Goal: Task Accomplishment & Management: Complete application form

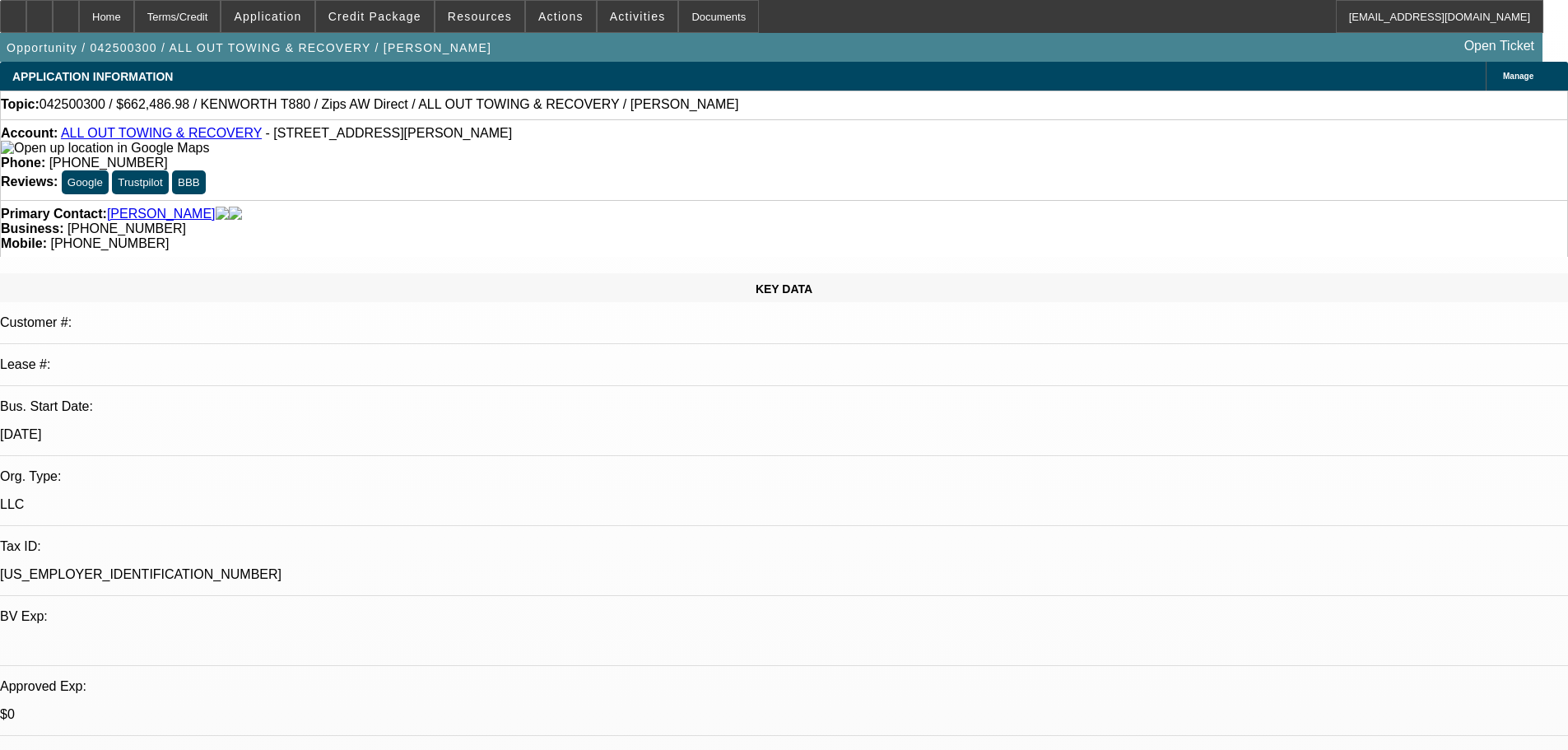
select select "0"
select select "2"
select select "0"
select select "6"
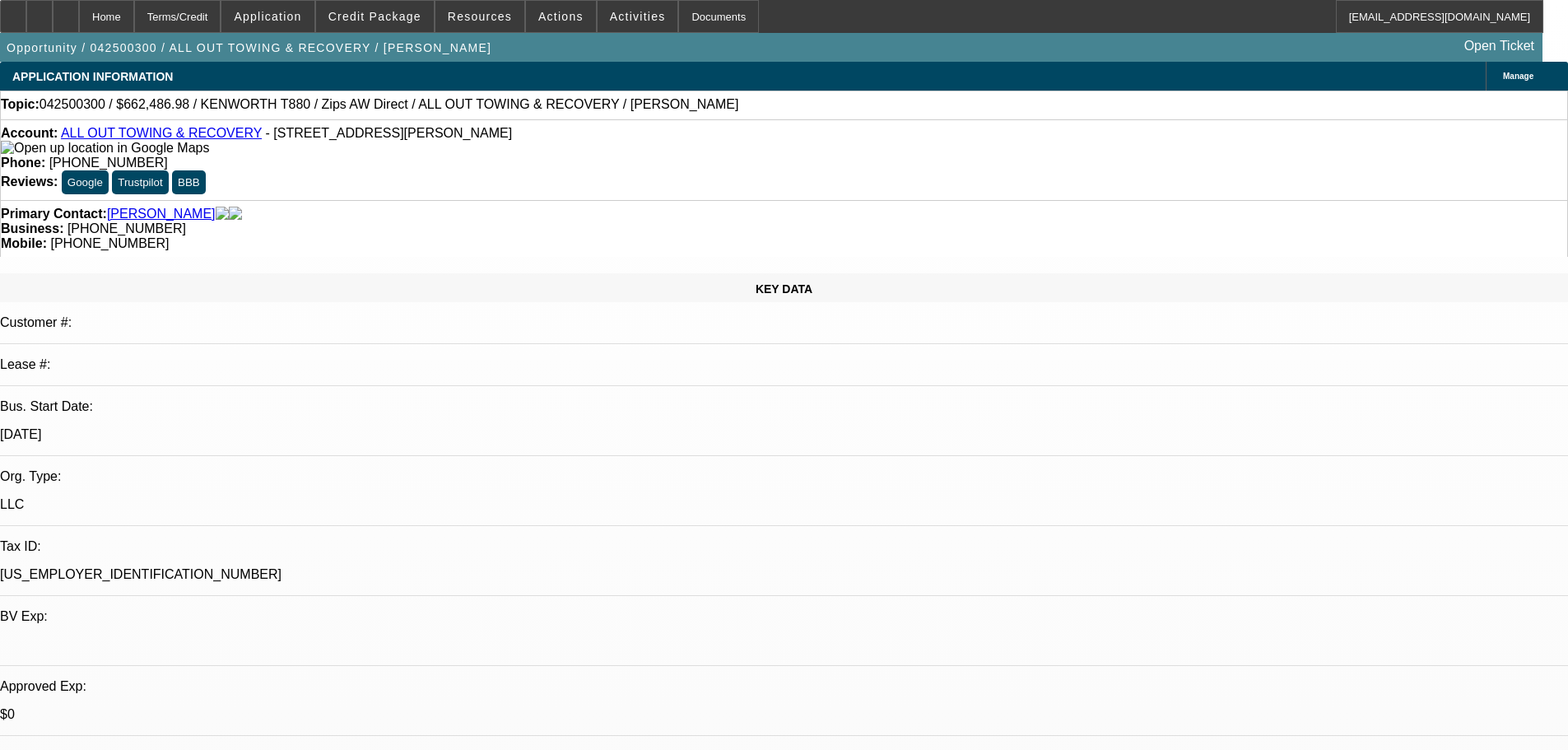
select select "0"
select select "6"
select select "0"
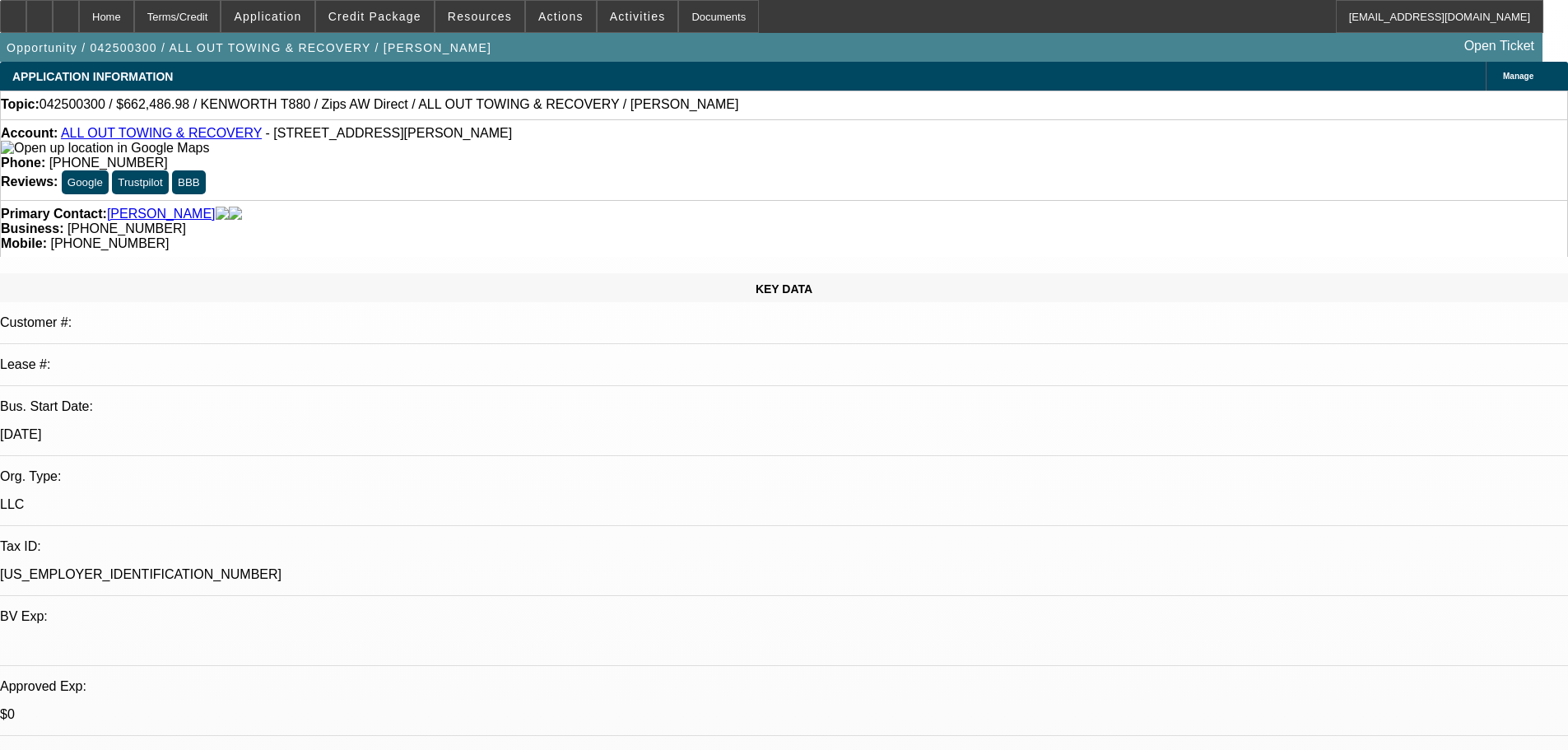
select select "0"
select select "3"
select select "0"
select select "6"
select select "0"
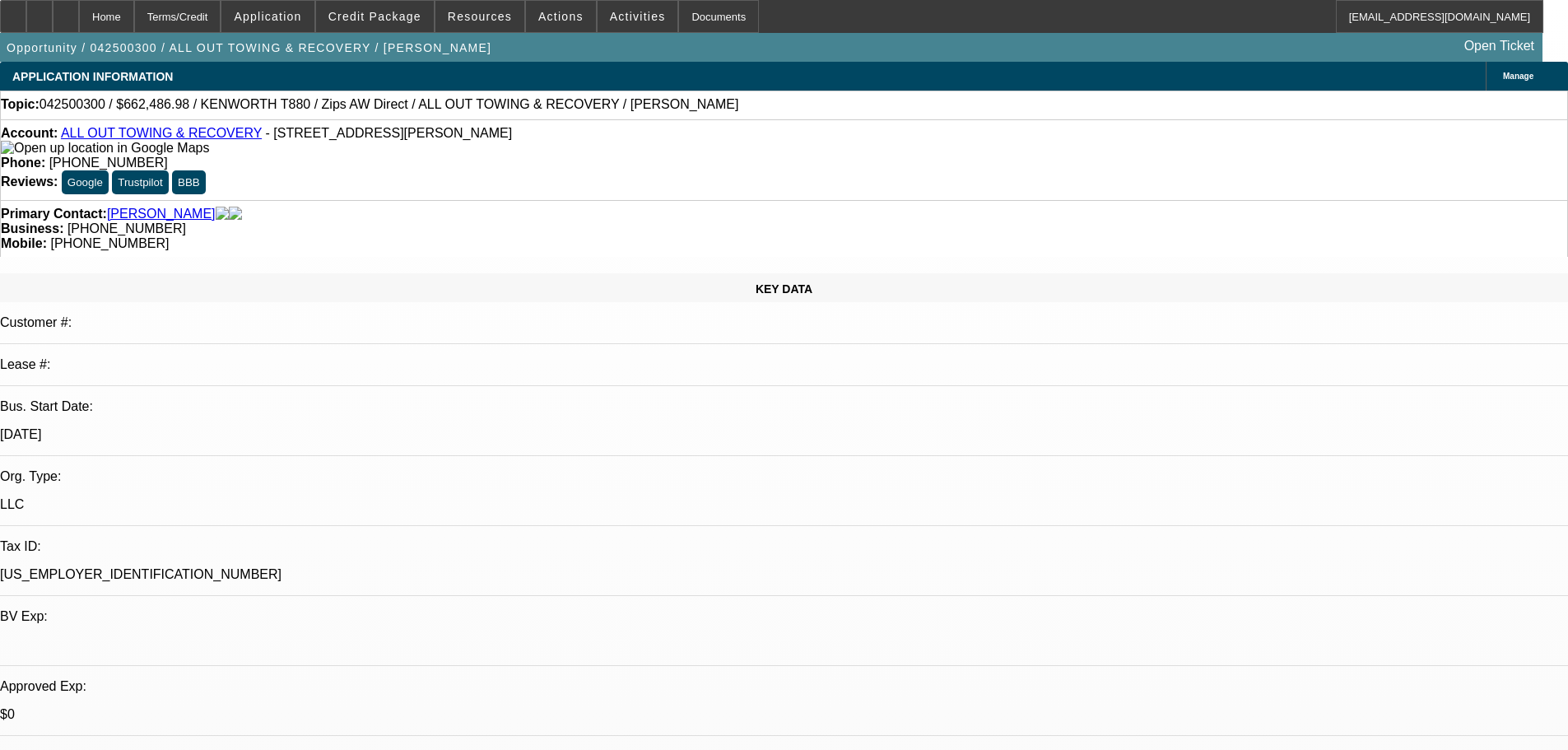
select select "0"
select select "2"
select select "0"
select select "6"
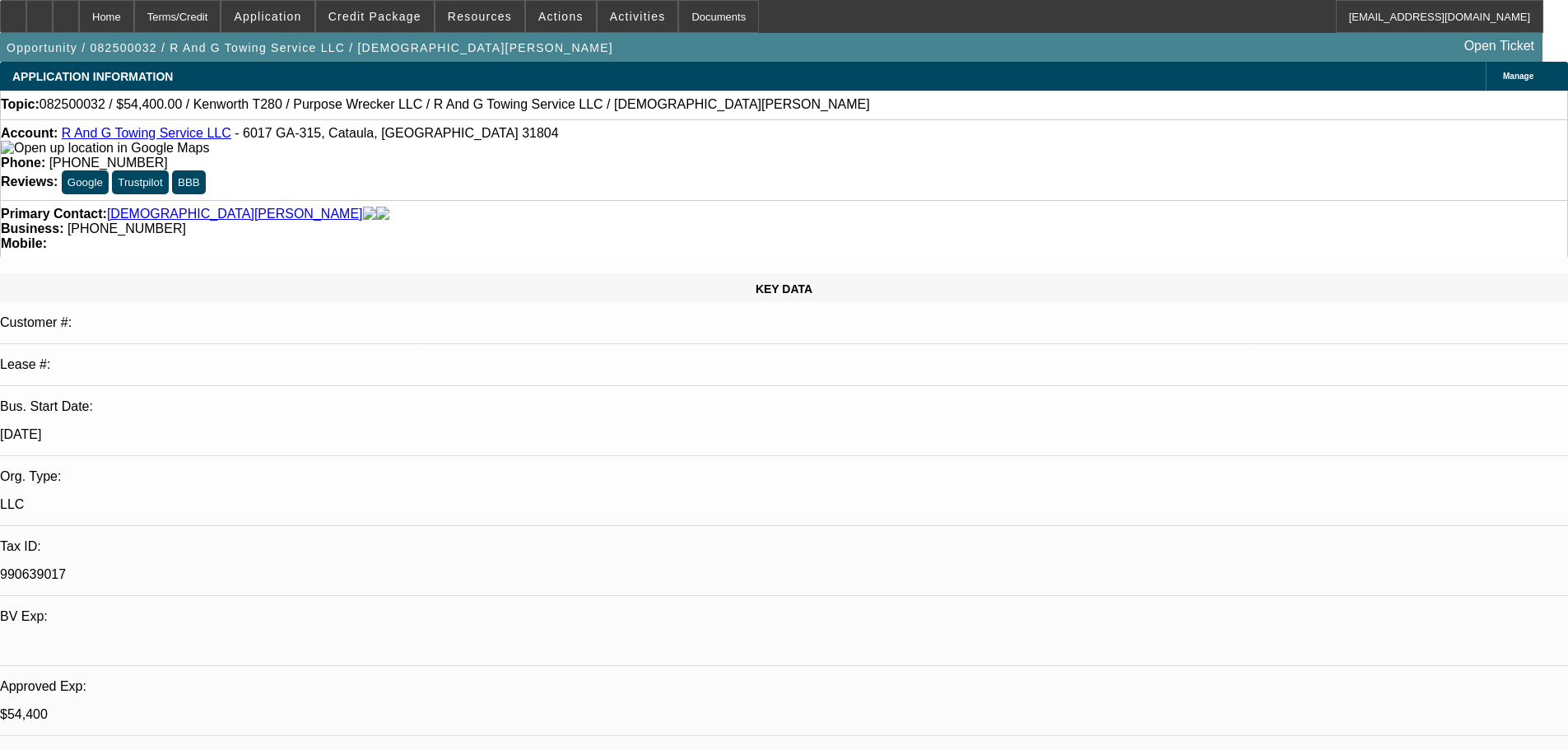
select select "0"
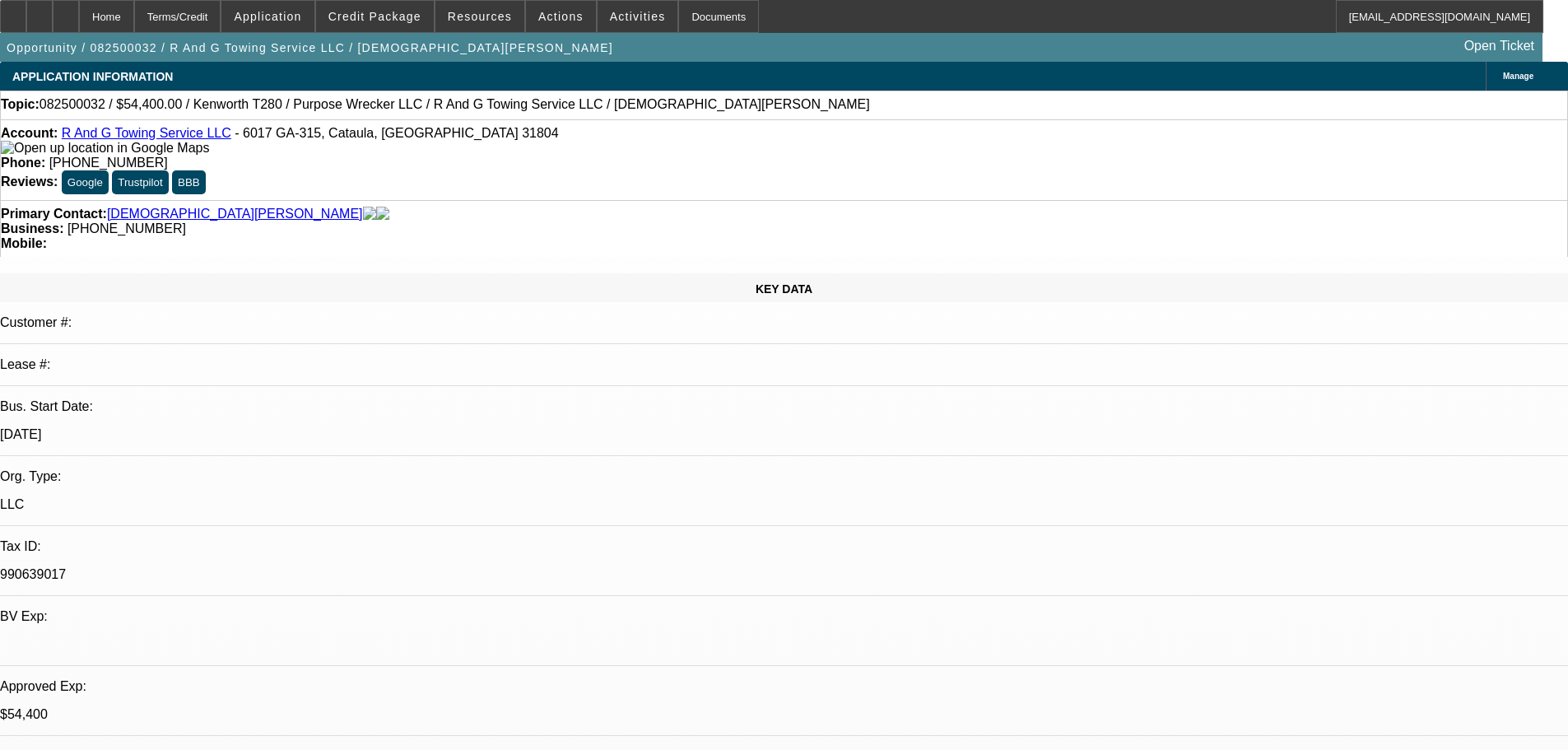
select select "0"
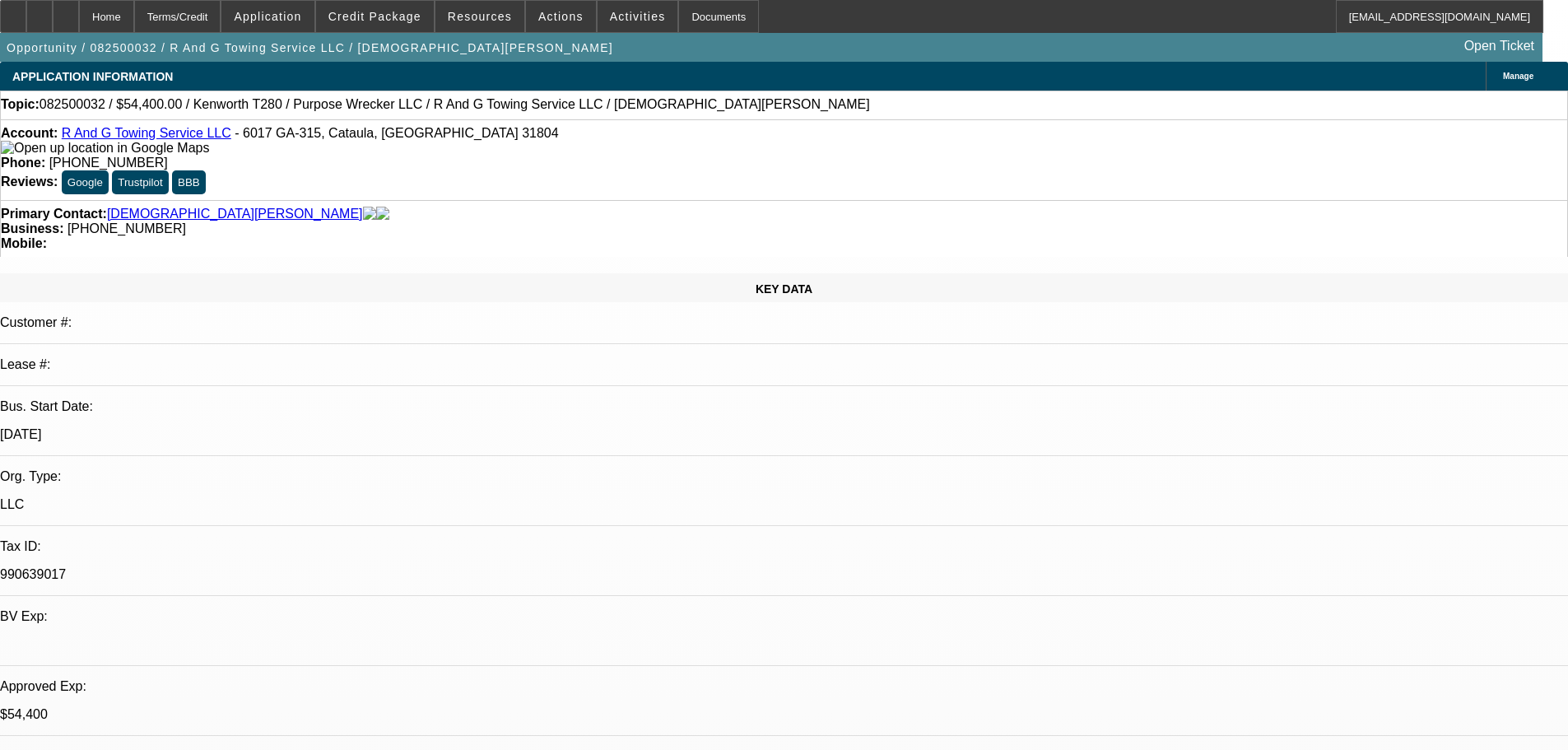
select select "0"
select select "1"
select select "3"
select select "6"
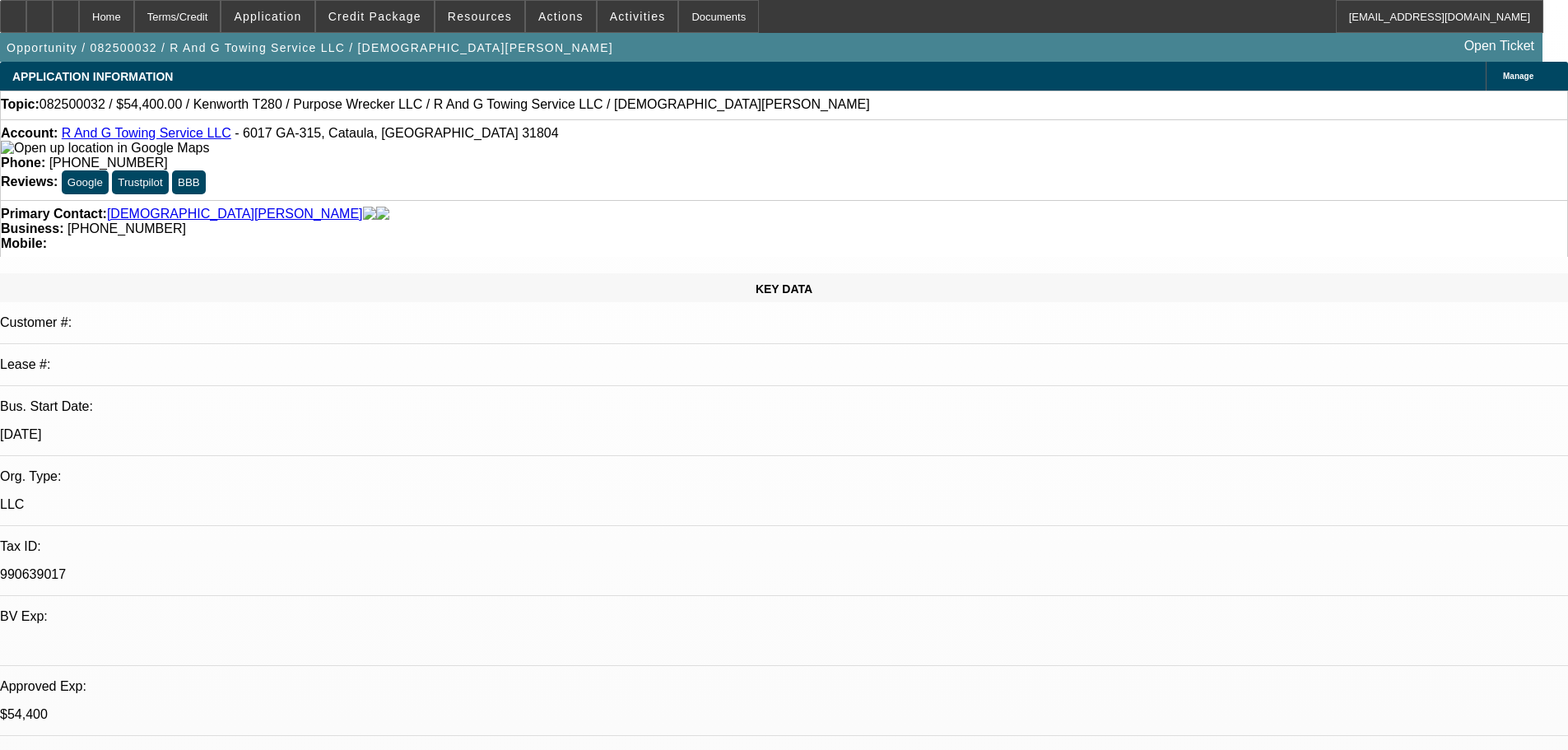
select select "1"
select select "3"
select select "6"
select select "1"
select select "3"
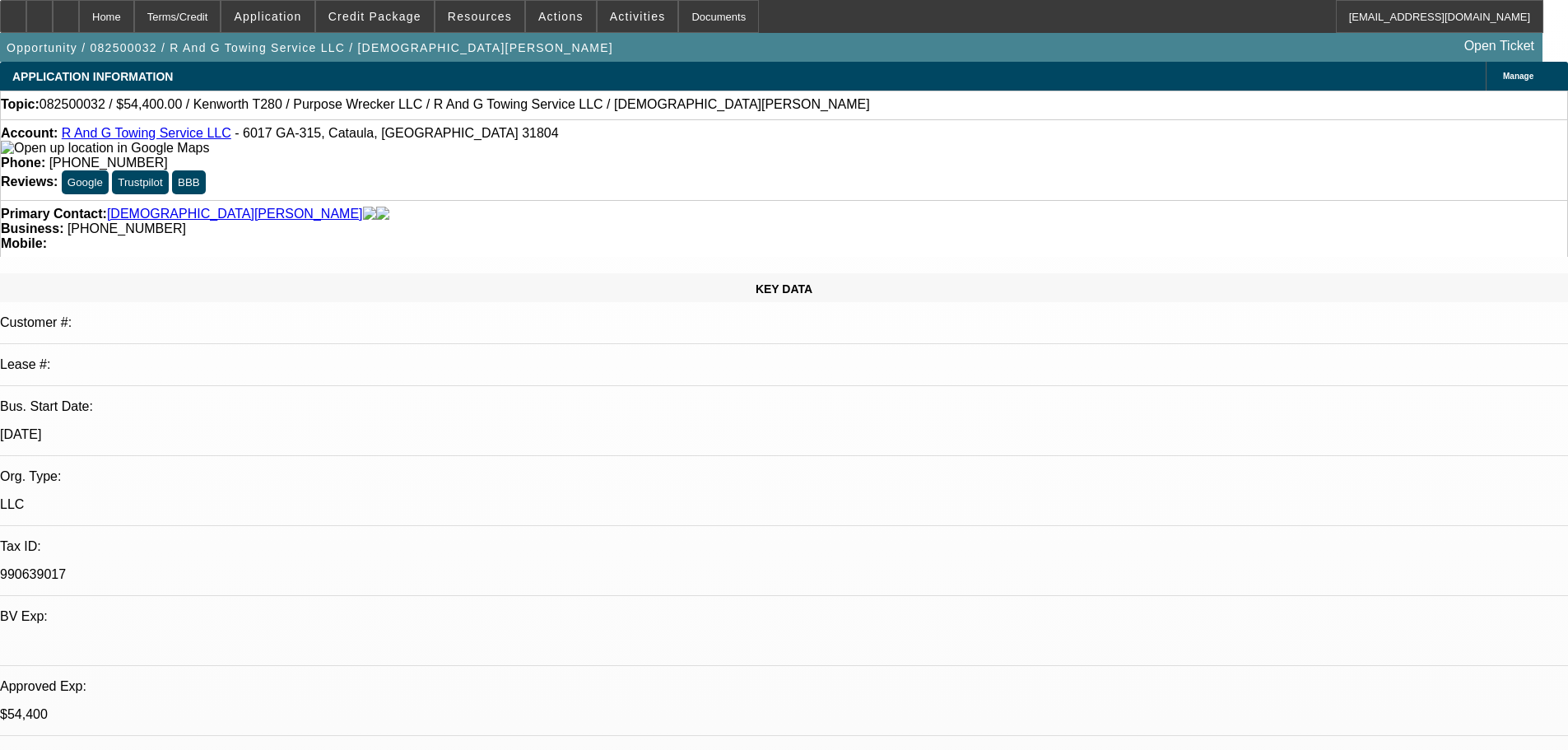
select select "6"
select select "1"
select select "3"
select select "6"
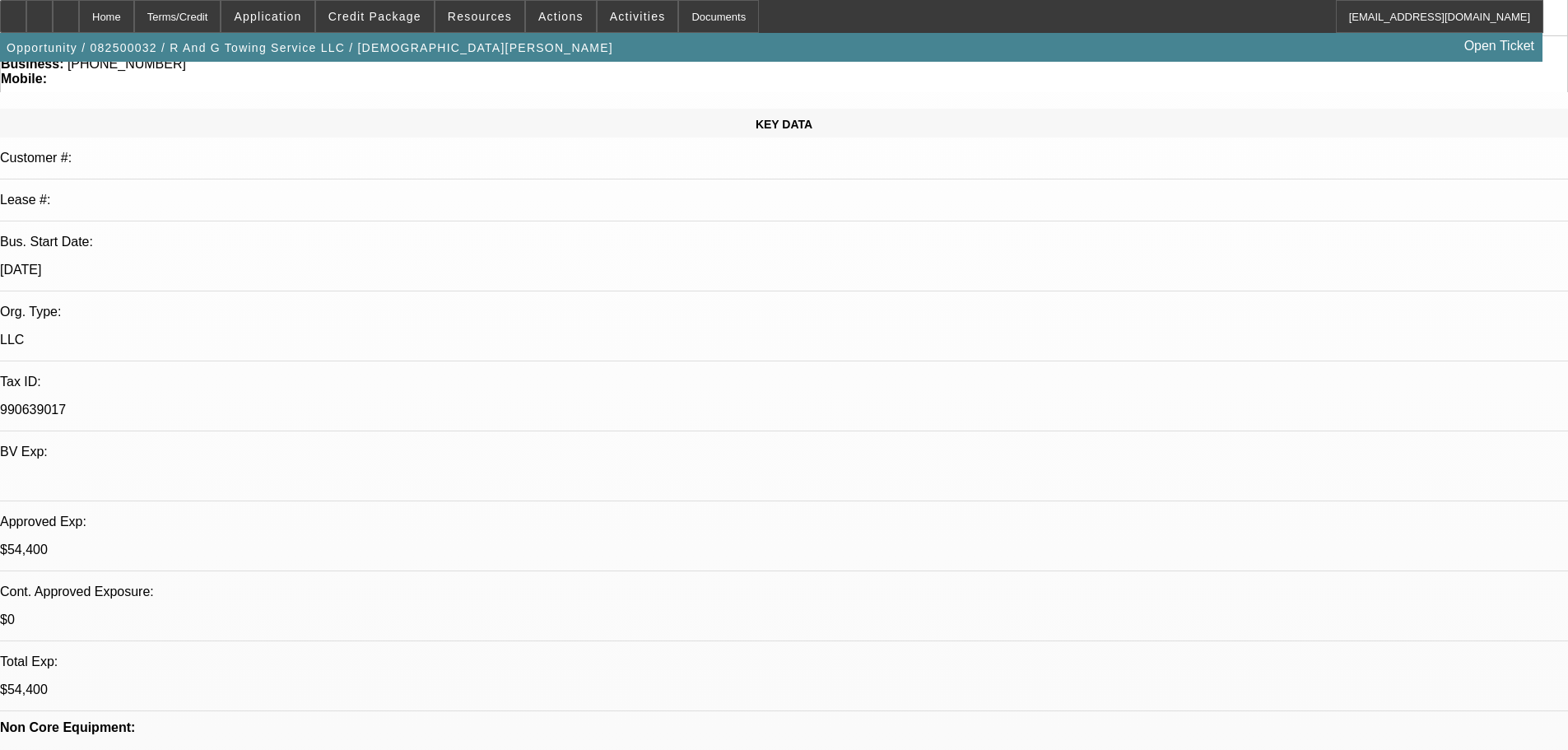
scroll to position [229, 0]
click at [558, 25] on span at bounding box center [561, 16] width 70 height 39
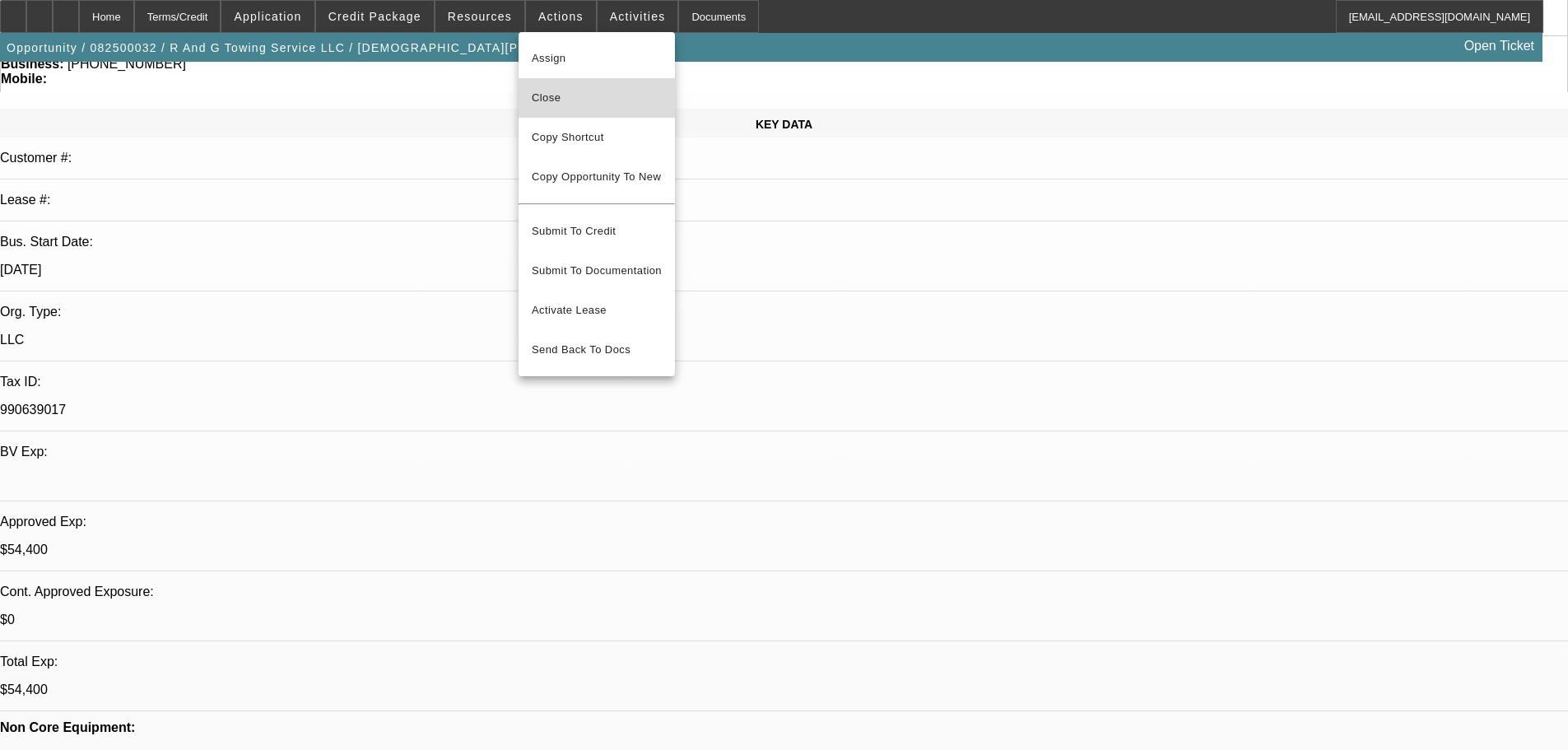
click at [598, 104] on span "Close" at bounding box center [597, 98] width 130 height 20
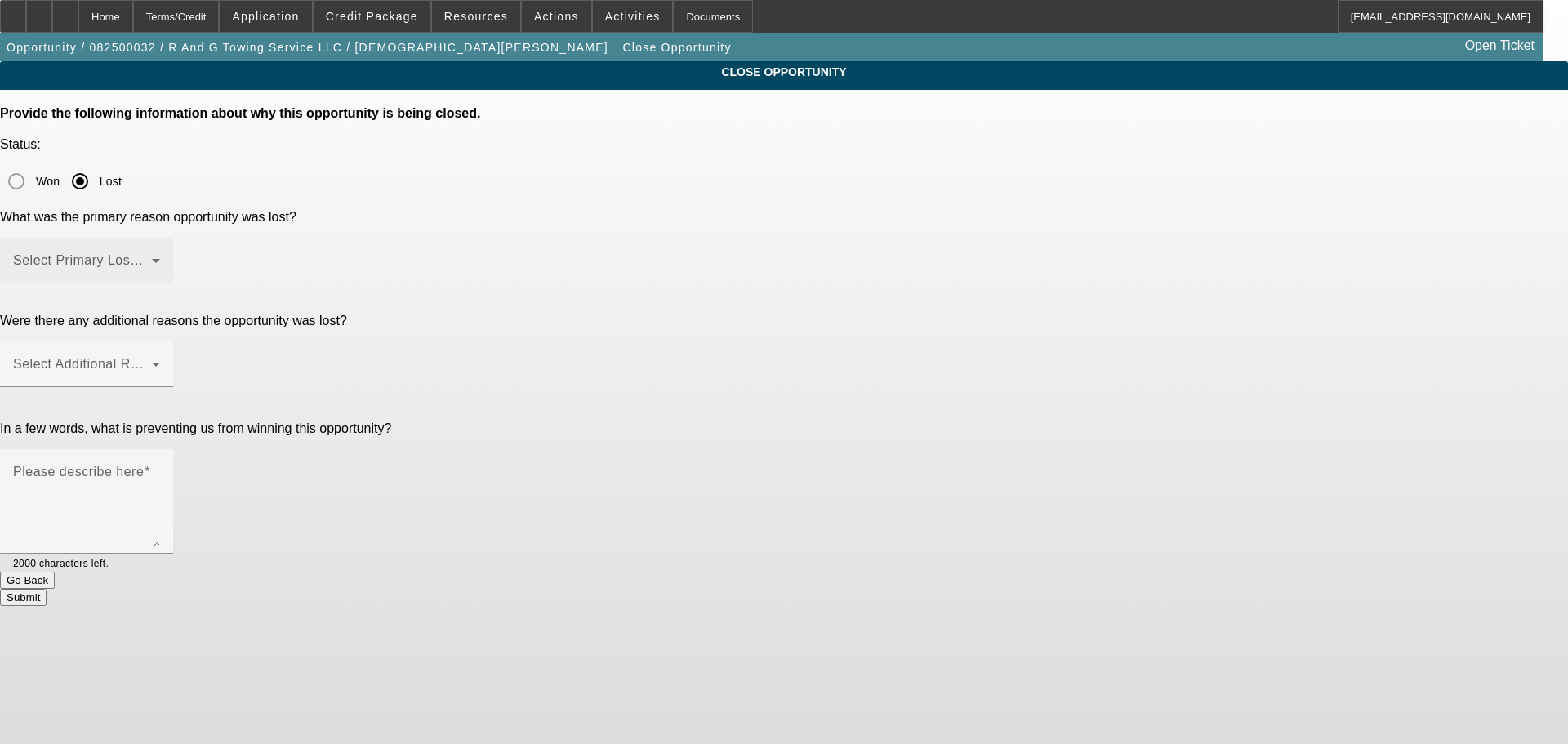
click at [160, 237] on div "Select Primary Lost Reason" at bounding box center [87, 260] width 147 height 46
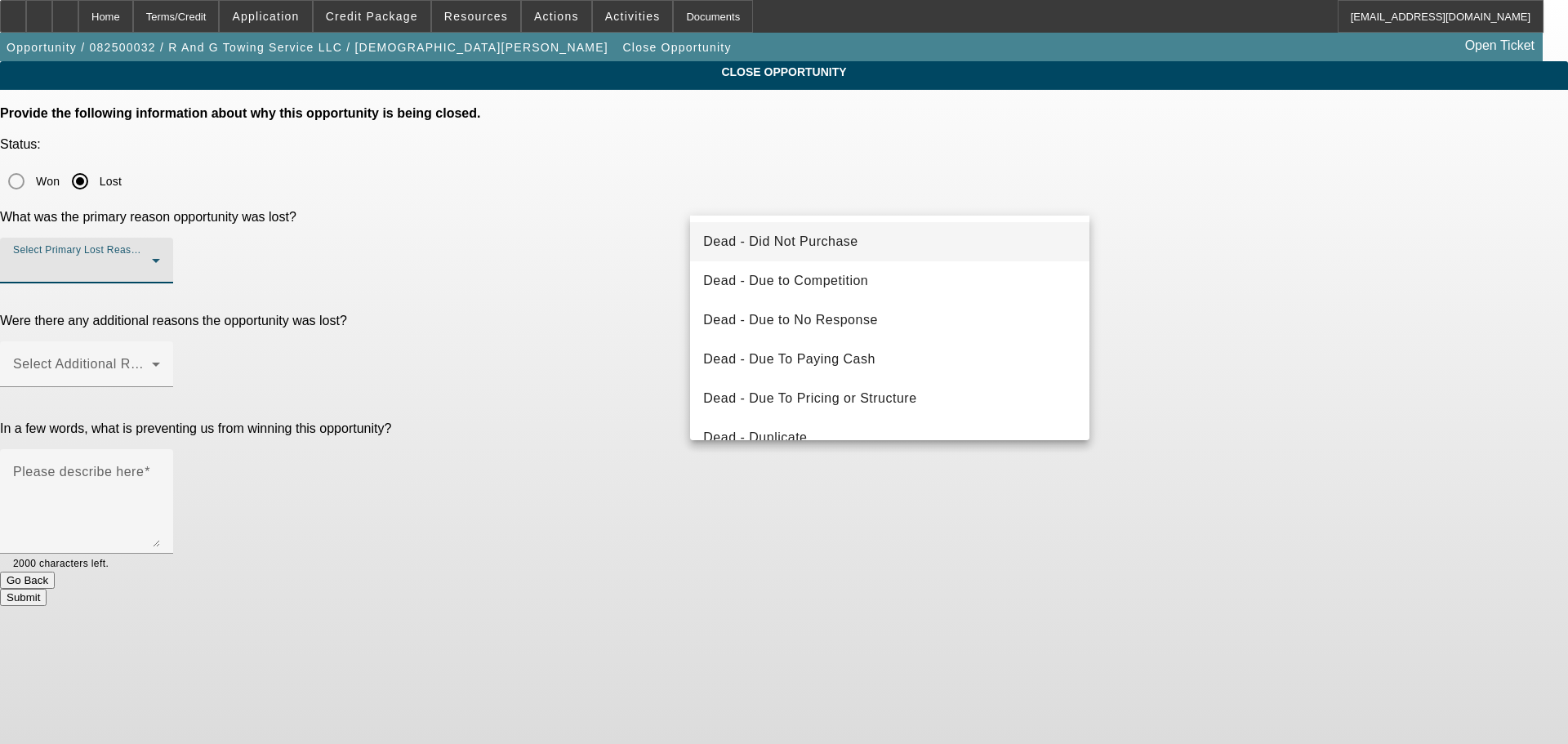
click at [924, 240] on mat-option "Dead - Did Not Purchase" at bounding box center [890, 242] width 400 height 39
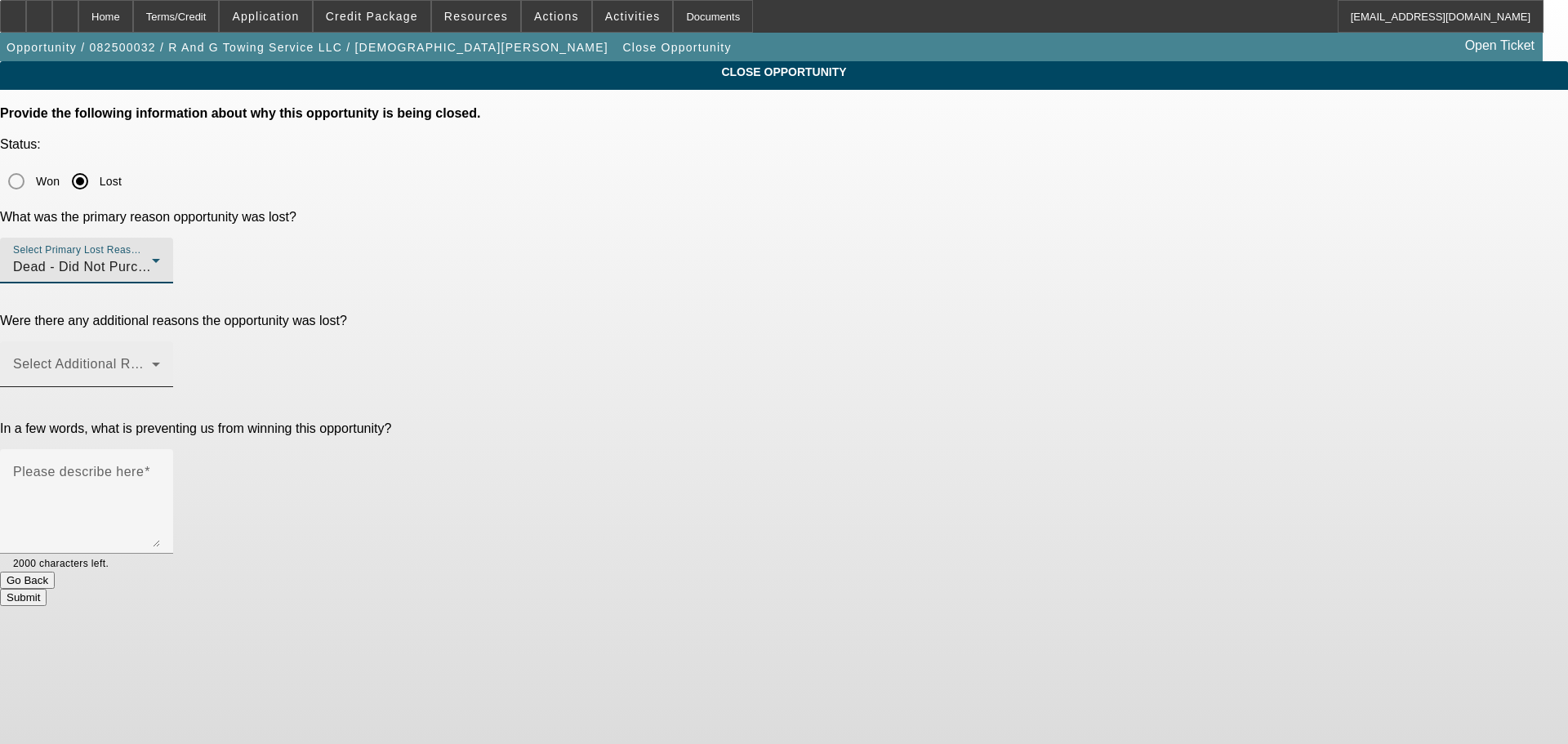
click at [160, 342] on div "Select Additional Reasons" at bounding box center [87, 364] width 147 height 46
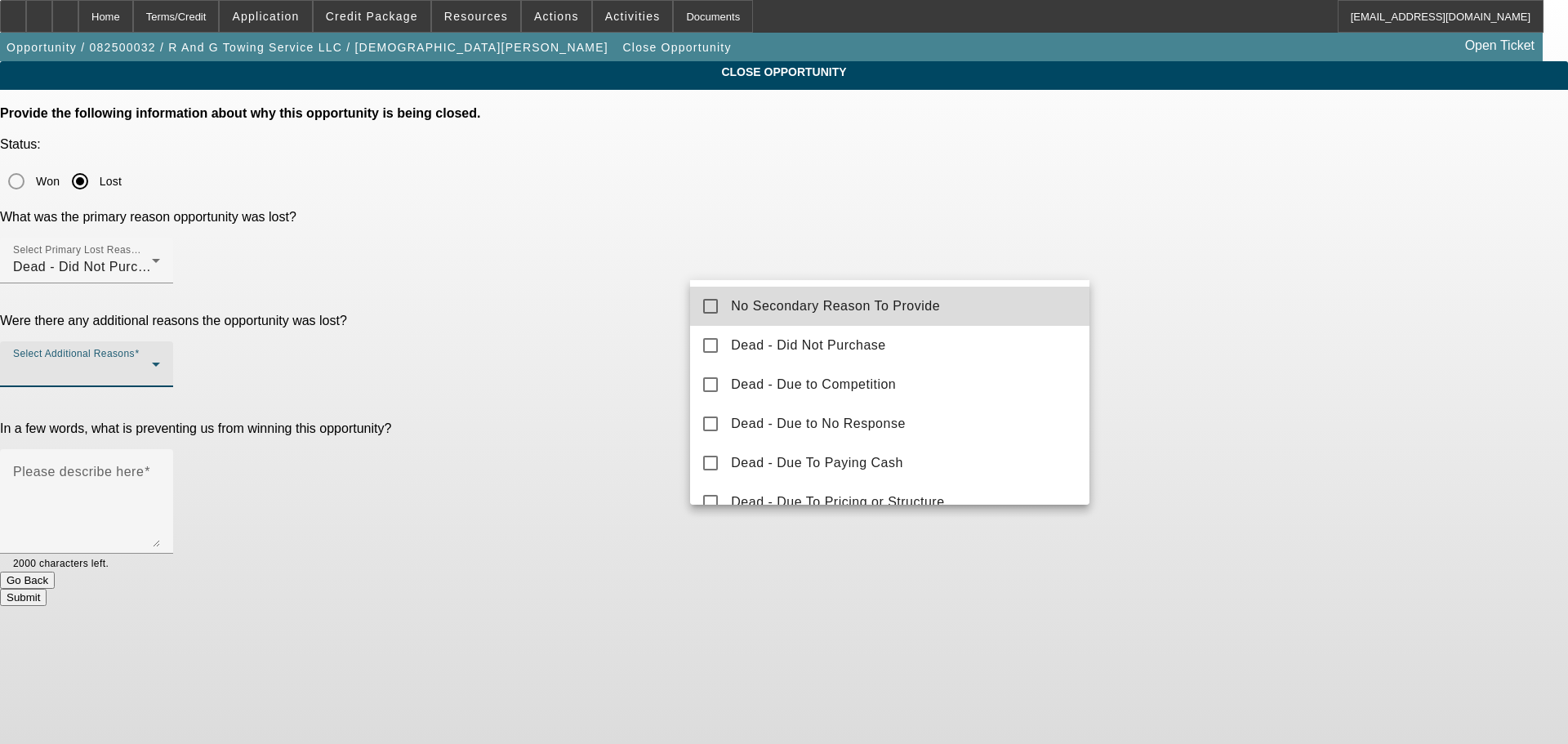
click at [911, 292] on mat-option "No Secondary Reason To Provide" at bounding box center [890, 306] width 400 height 39
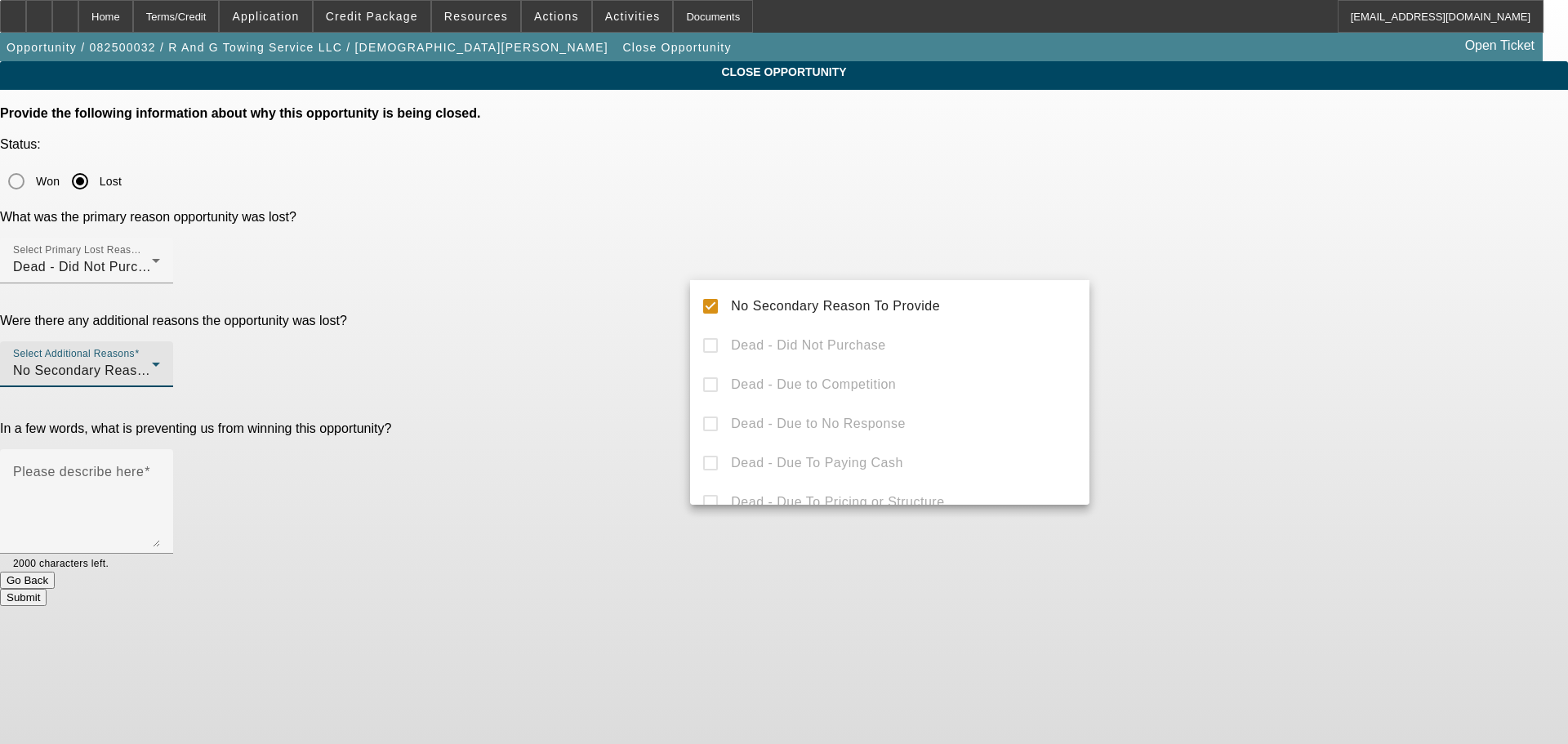
click at [1493, 307] on div at bounding box center [784, 372] width 1568 height 744
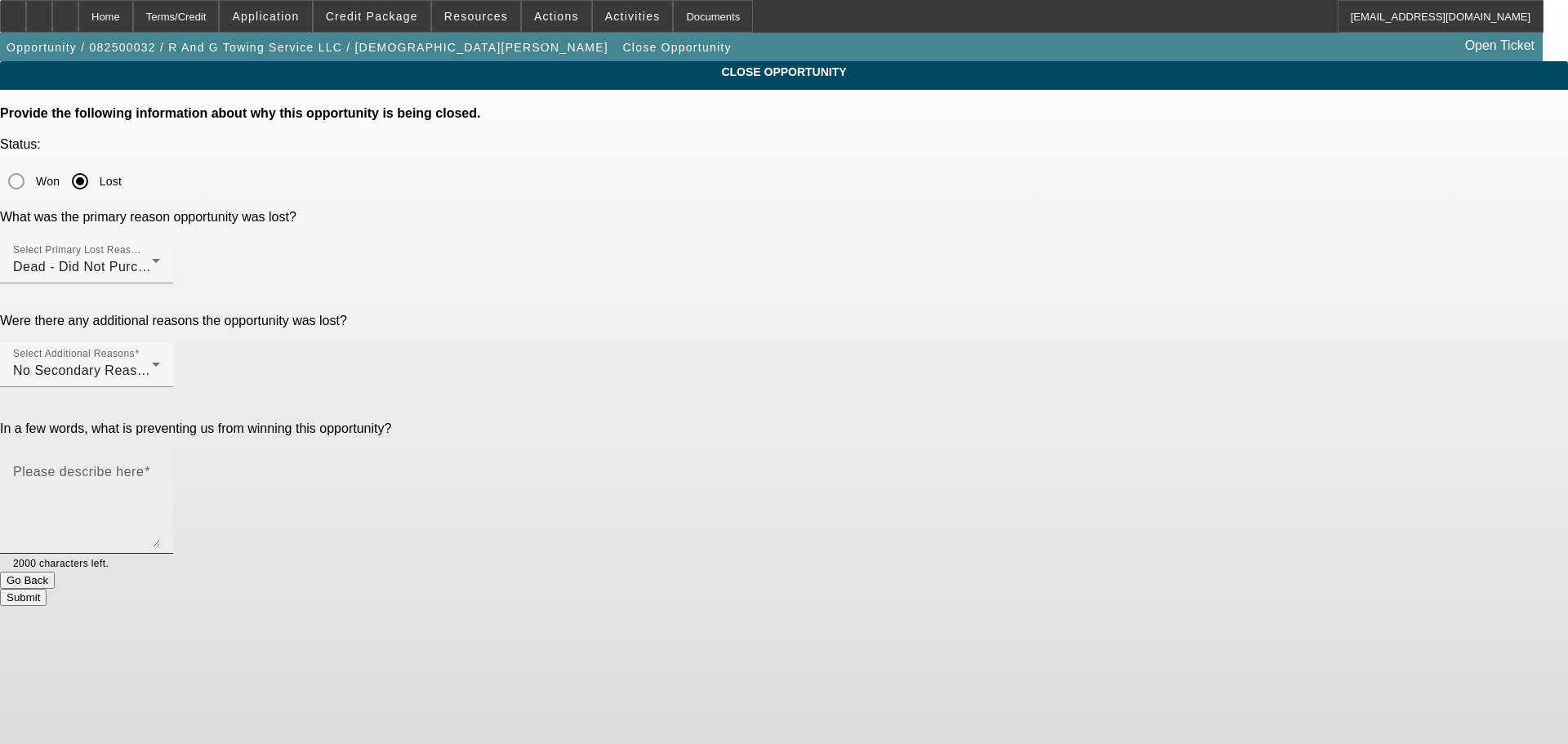
click at [160, 469] on textarea "Please describe here" at bounding box center [87, 508] width 147 height 78
type textarea "D"
type textarea "Isn't purchasing till next year."
click at [47, 589] on button "Submit" at bounding box center [23, 597] width 47 height 17
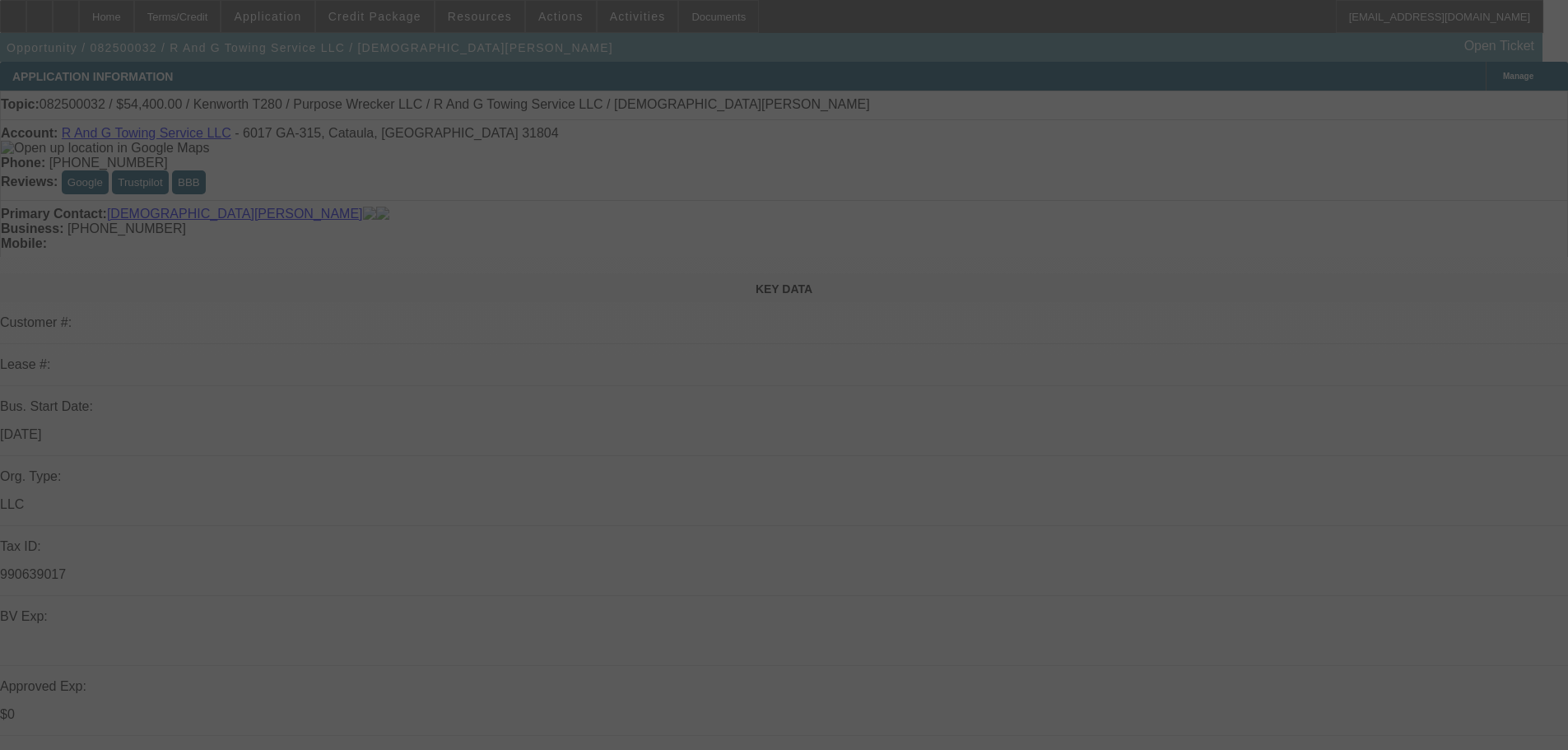
select select "0"
select select "3"
select select "0"
select select "6"
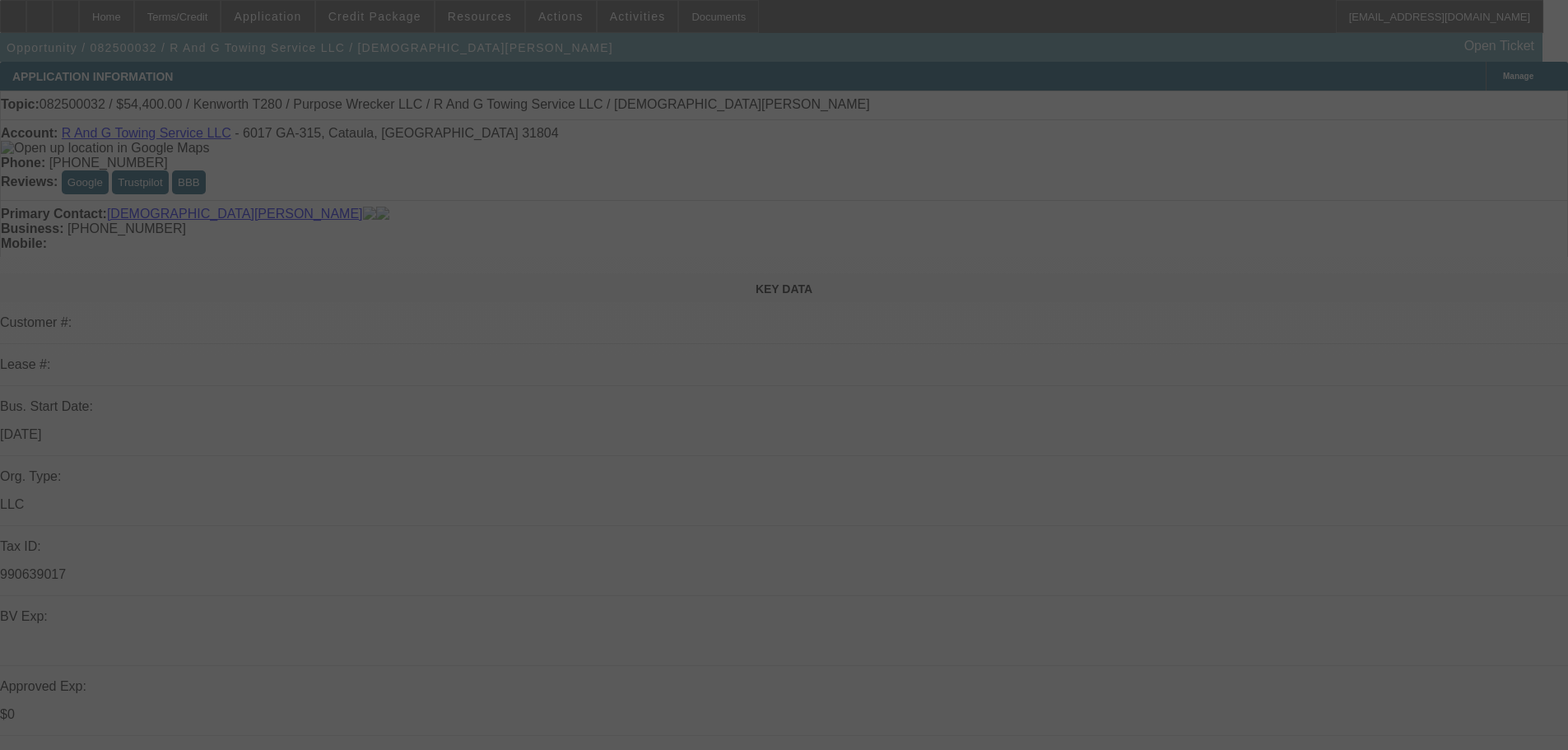
select select "0"
select select "3"
select select "0"
select select "6"
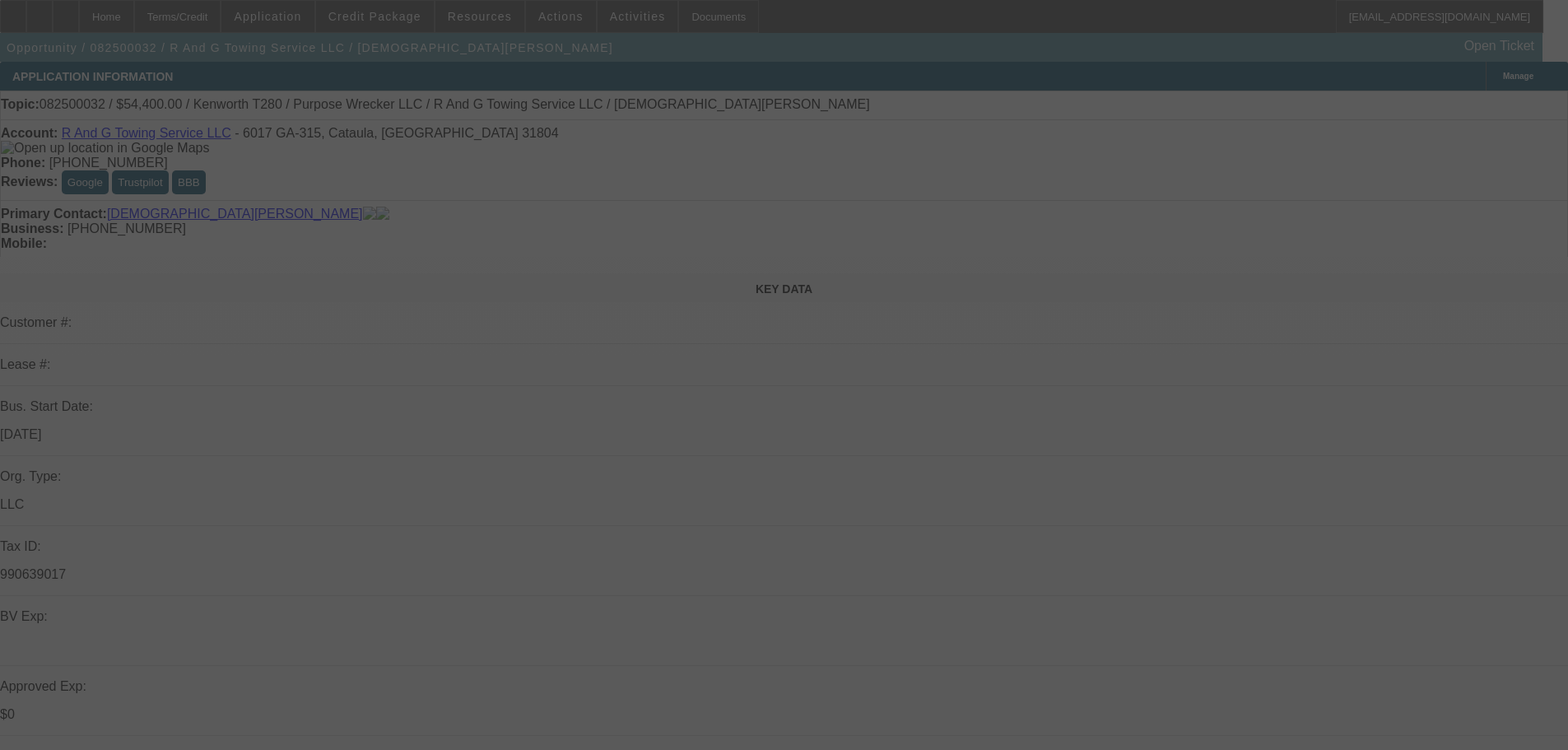
select select "0"
select select "3"
select select "0"
select select "6"
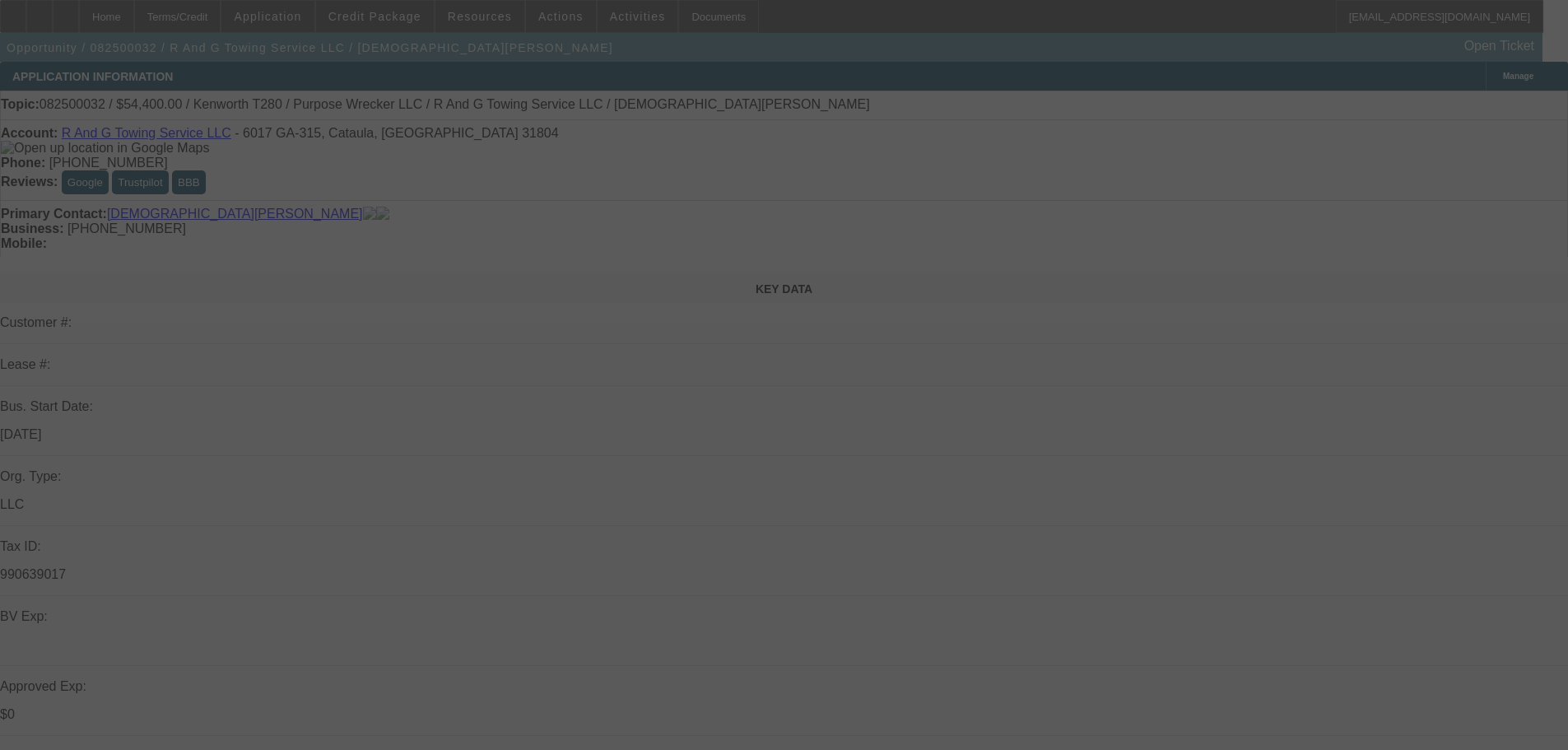
select select "0"
select select "3"
select select "0"
select select "6"
